Goal: Task Accomplishment & Management: Use online tool/utility

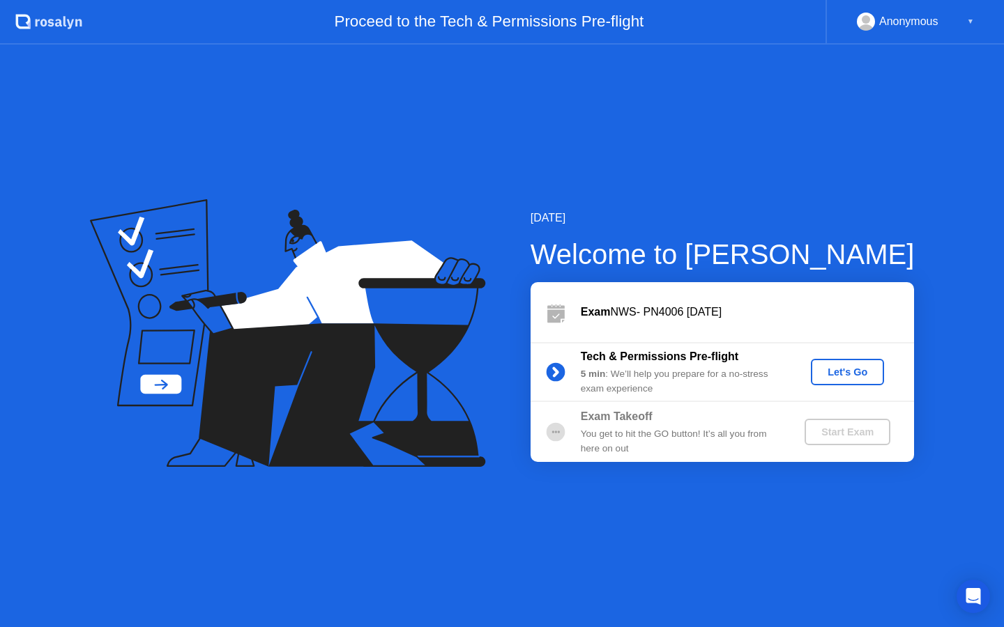
click at [841, 376] on div "Let's Go" at bounding box center [847, 372] width 62 height 11
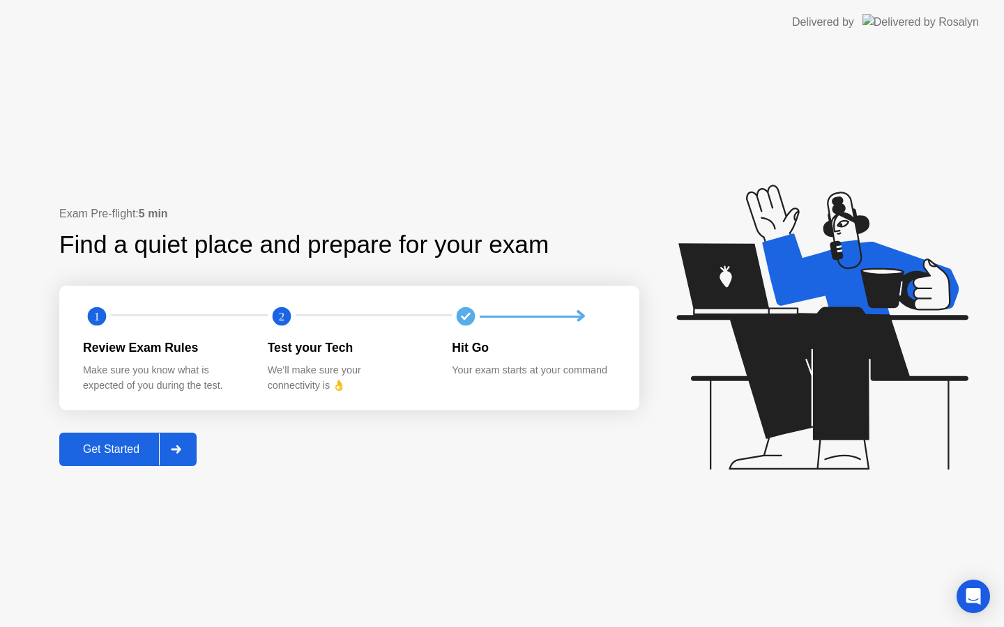
click at [125, 454] on div "Get Started" at bounding box center [110, 449] width 95 height 13
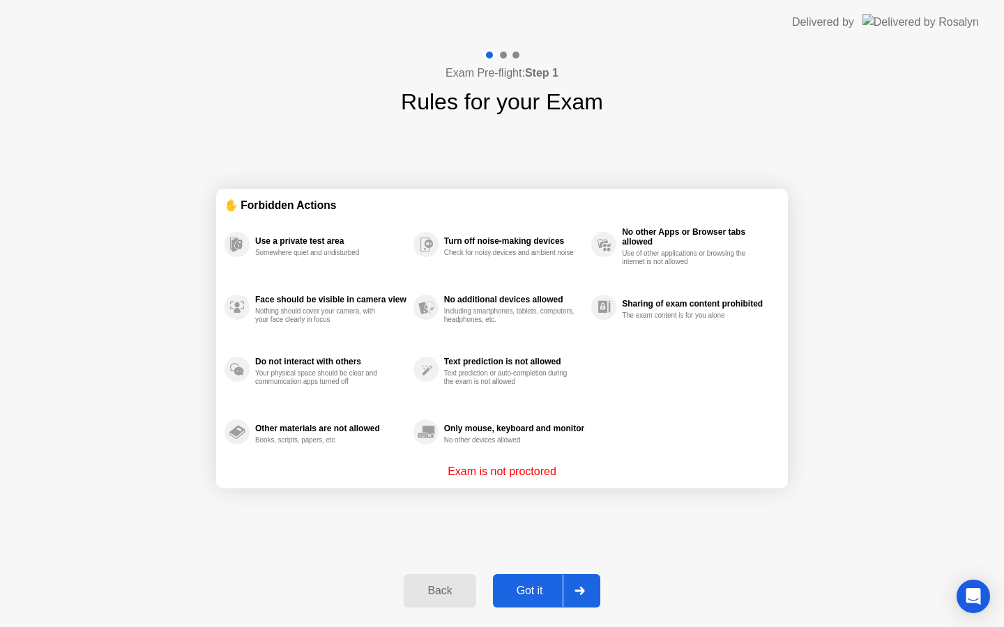
click at [526, 587] on div "Got it" at bounding box center [530, 591] width 66 height 13
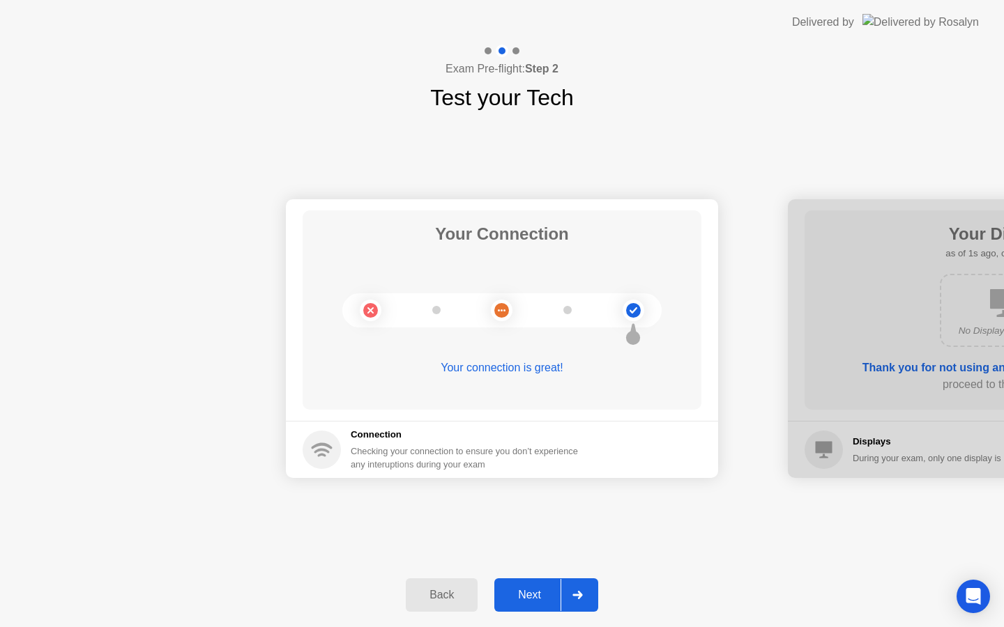
click at [528, 598] on div "Next" at bounding box center [529, 595] width 62 height 13
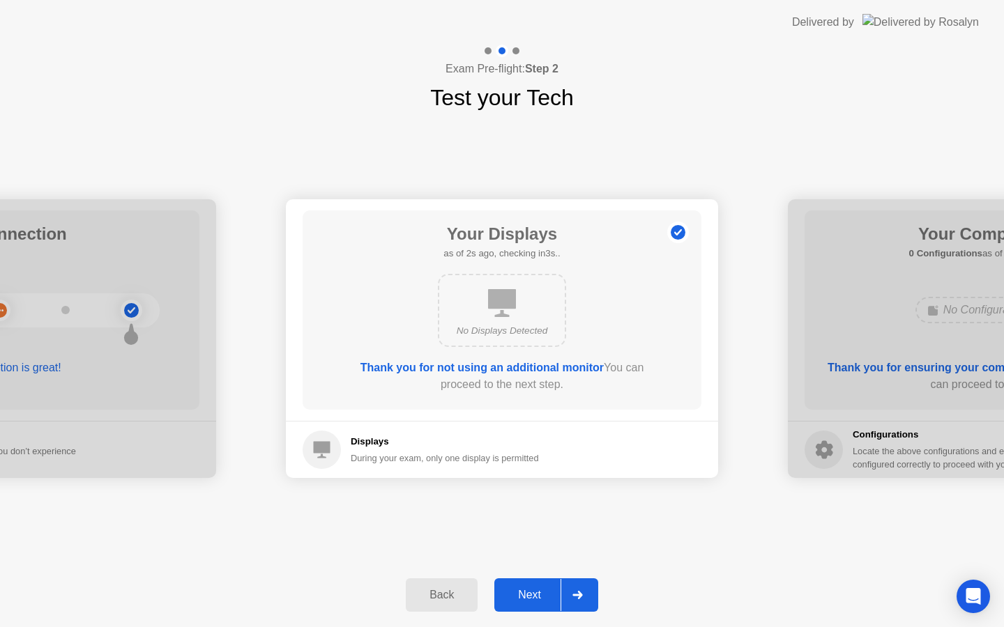
click at [530, 597] on div "Next" at bounding box center [529, 595] width 62 height 13
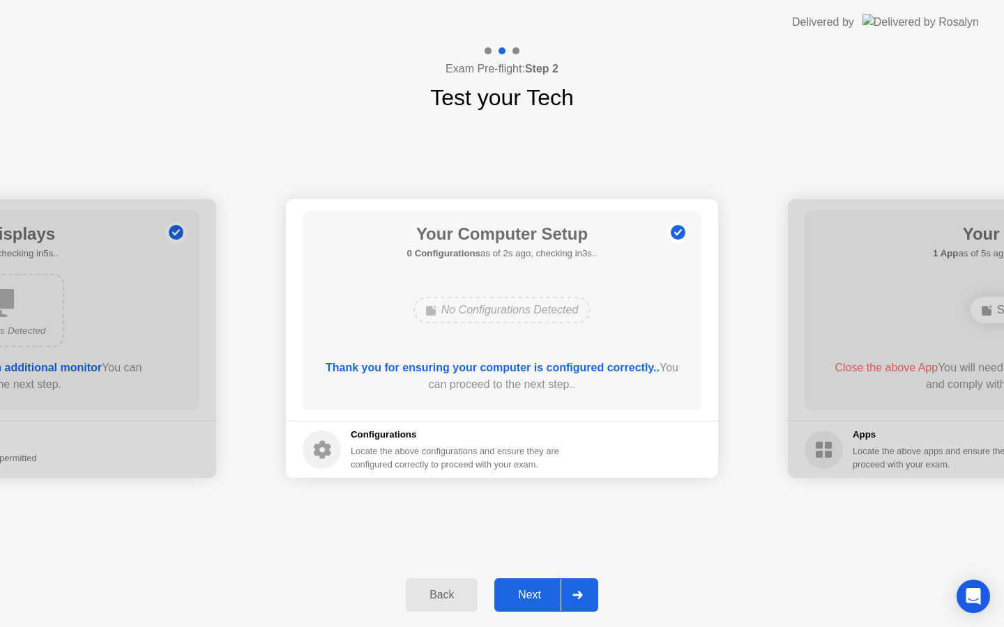
click at [530, 597] on div "Next" at bounding box center [529, 595] width 62 height 13
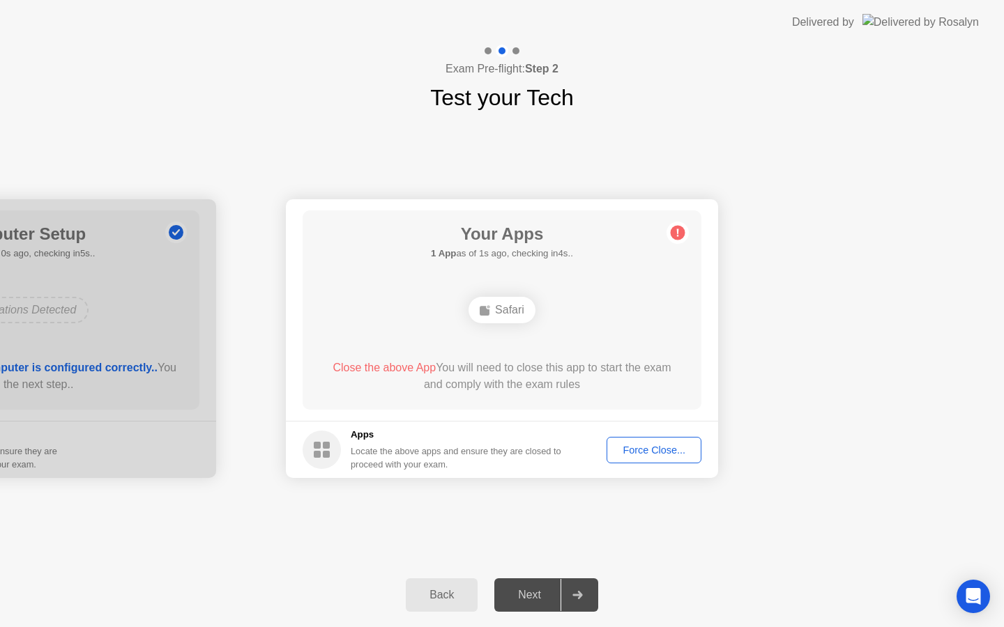
click at [530, 597] on div "Next" at bounding box center [529, 595] width 62 height 13
click at [560, 597] on div at bounding box center [576, 595] width 33 height 32
click at [539, 592] on div "Next" at bounding box center [529, 595] width 62 height 13
click at [665, 456] on div "Force Close..." at bounding box center [653, 450] width 85 height 11
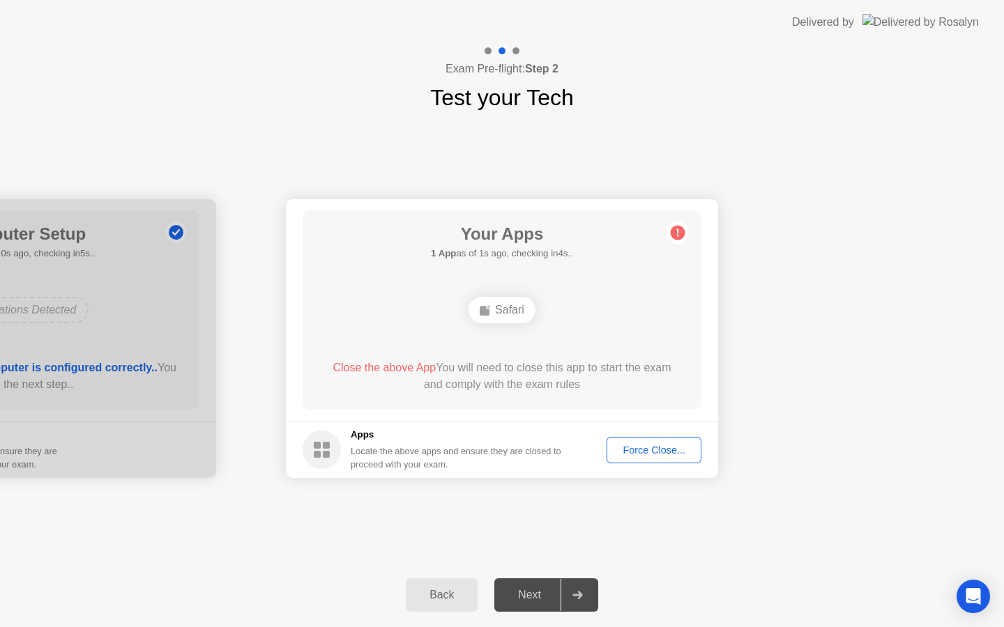
click at [531, 602] on div "Next" at bounding box center [529, 595] width 62 height 13
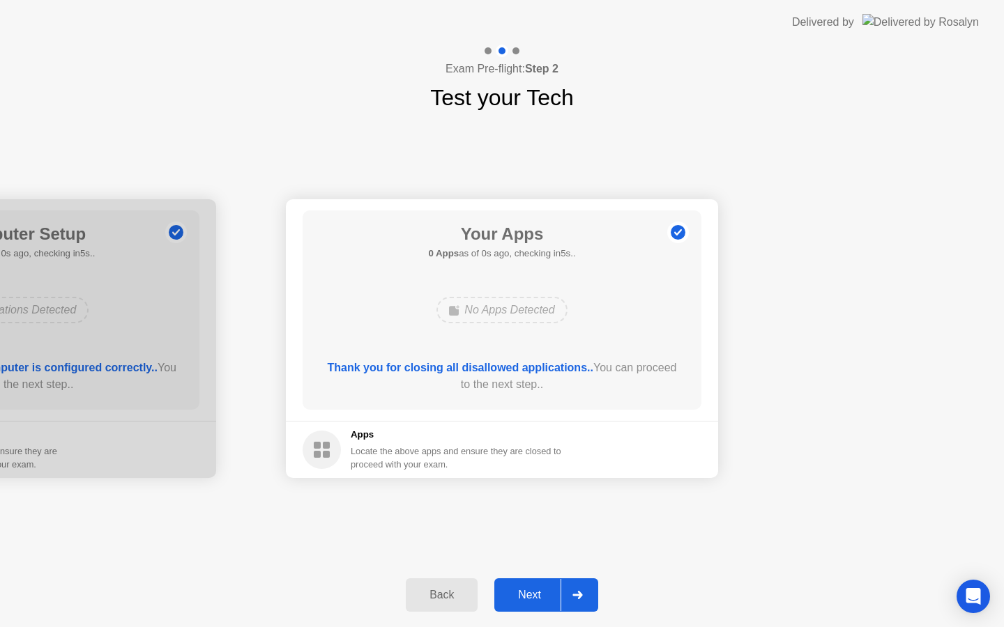
click at [531, 602] on div "Next" at bounding box center [529, 595] width 62 height 13
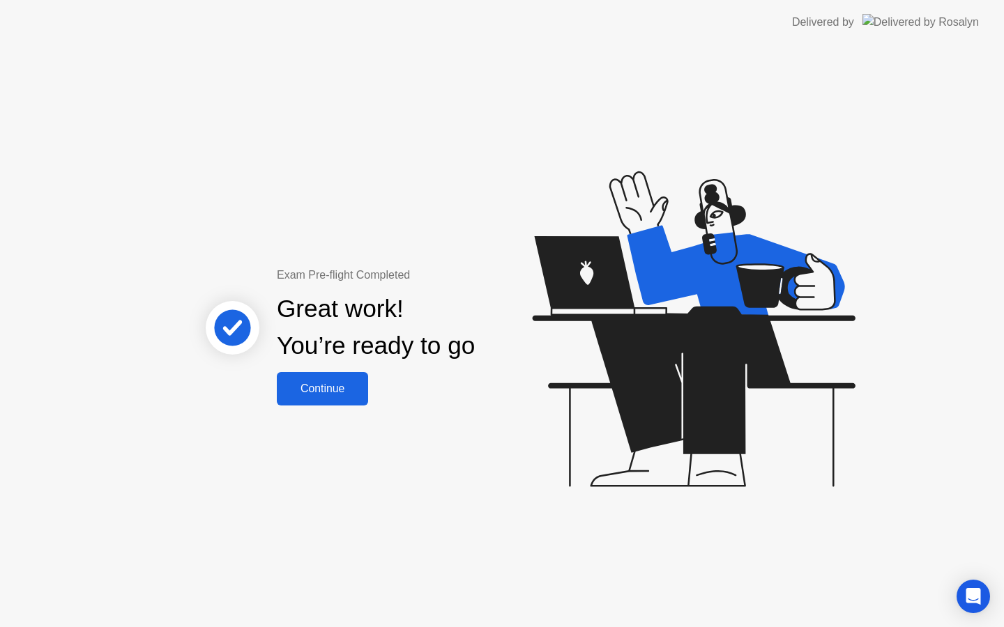
click at [332, 384] on div "Continue" at bounding box center [322, 389] width 83 height 13
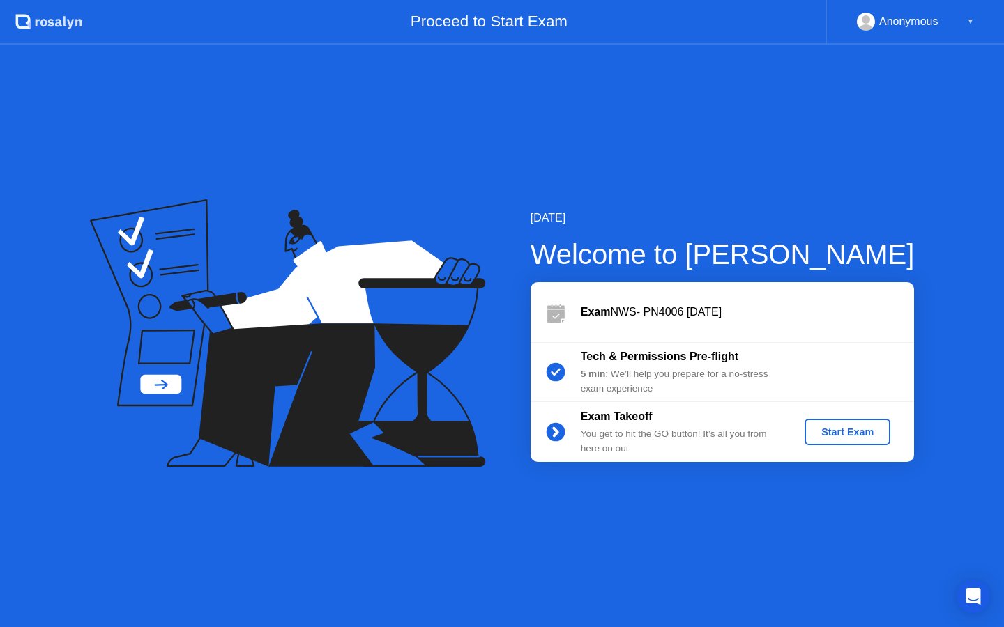
click at [848, 431] on div "Start Exam" at bounding box center [847, 432] width 75 height 11
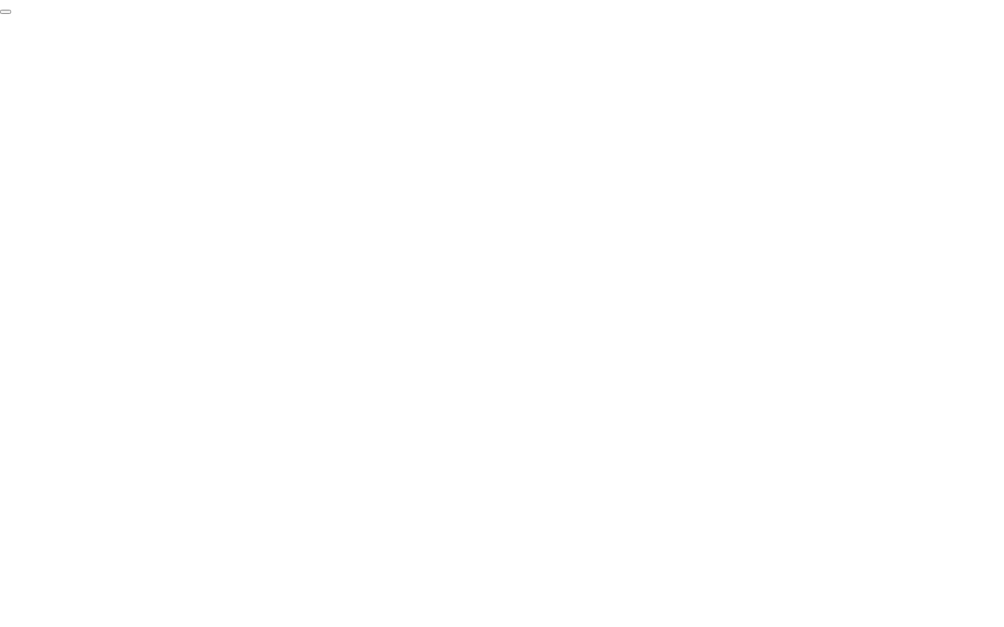
click div "End Proctoring Session"
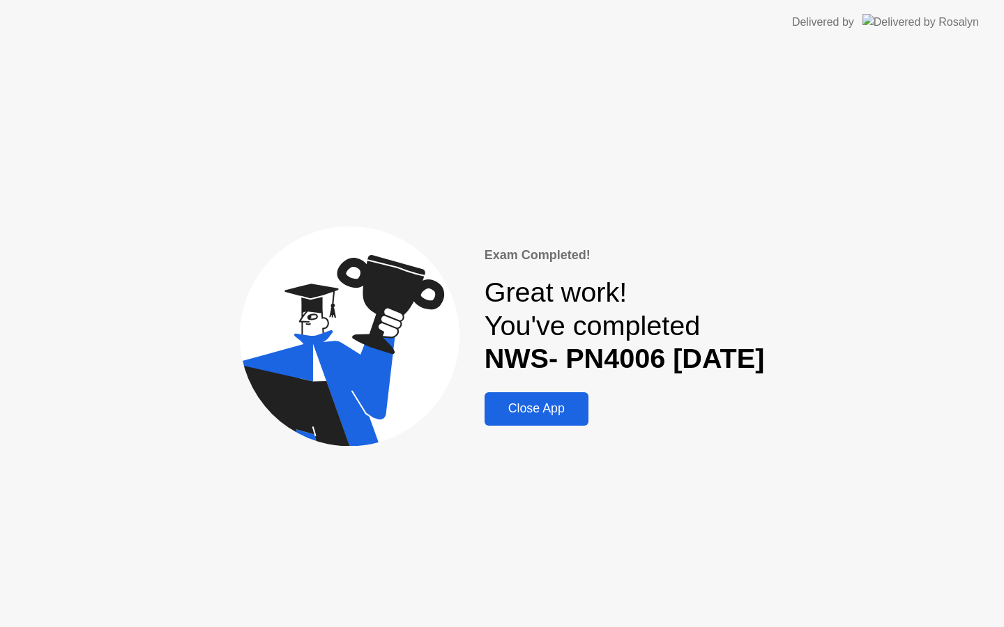
click at [530, 420] on button "Close App" at bounding box center [536, 408] width 104 height 33
